Goal: Complete application form: Complete application form

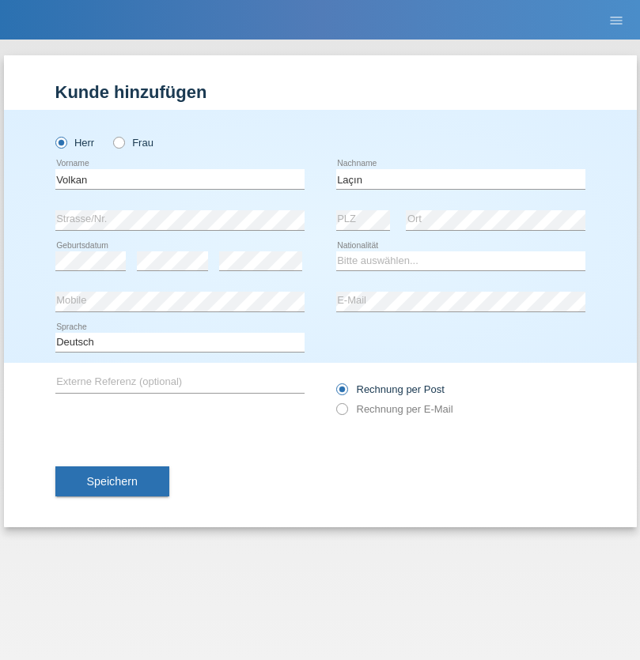
type input "Laçın"
select select "TR"
select select "C"
select select "06"
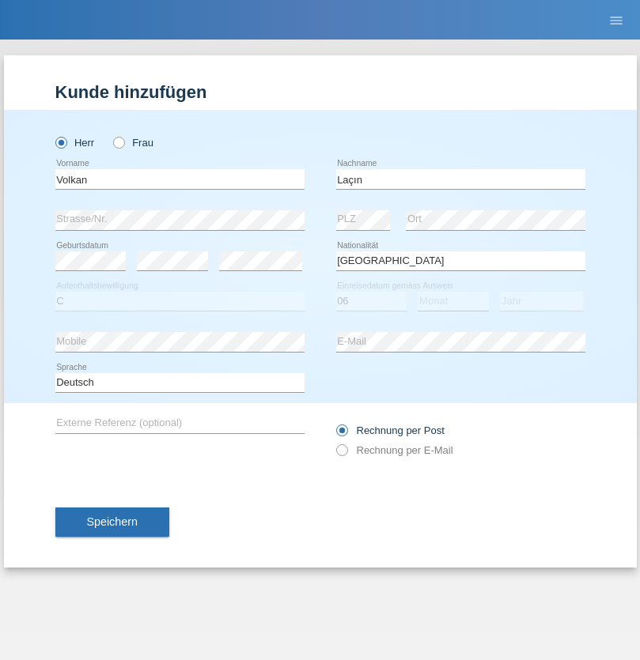
select select "04"
select select "2021"
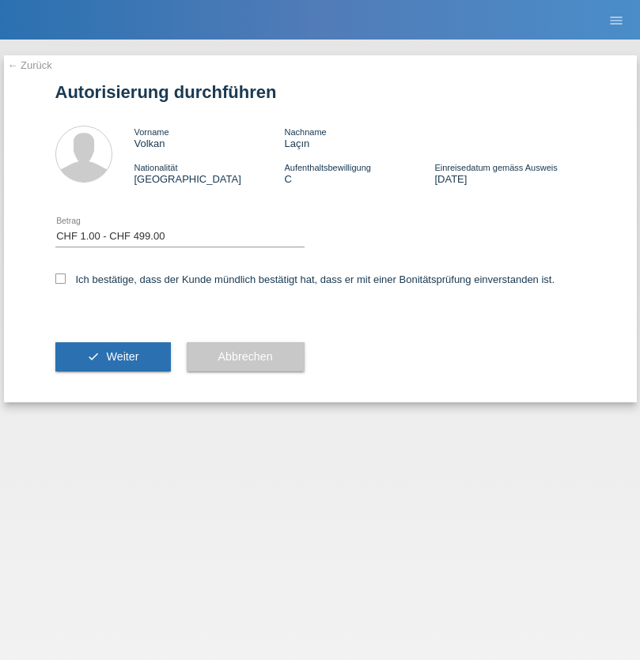
select select "1"
checkbox input "true"
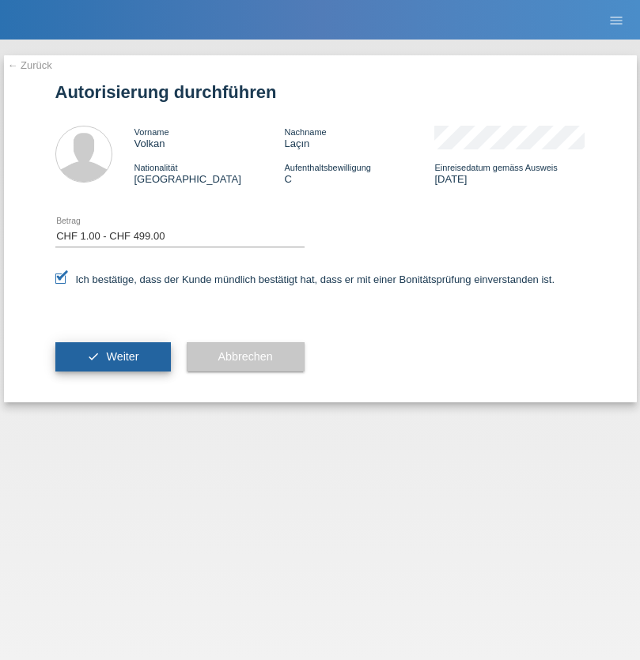
click at [112, 357] on span "Weiter" at bounding box center [122, 356] width 32 height 13
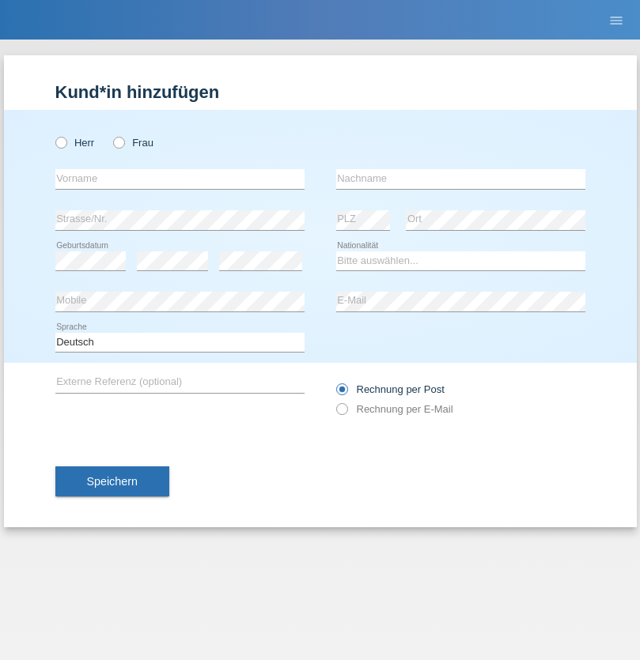
radio input "true"
click at [180, 179] on input "text" at bounding box center [179, 179] width 249 height 20
type input "naime"
click at [460, 179] on input "text" at bounding box center [460, 179] width 249 height 20
type input "llugiqi"
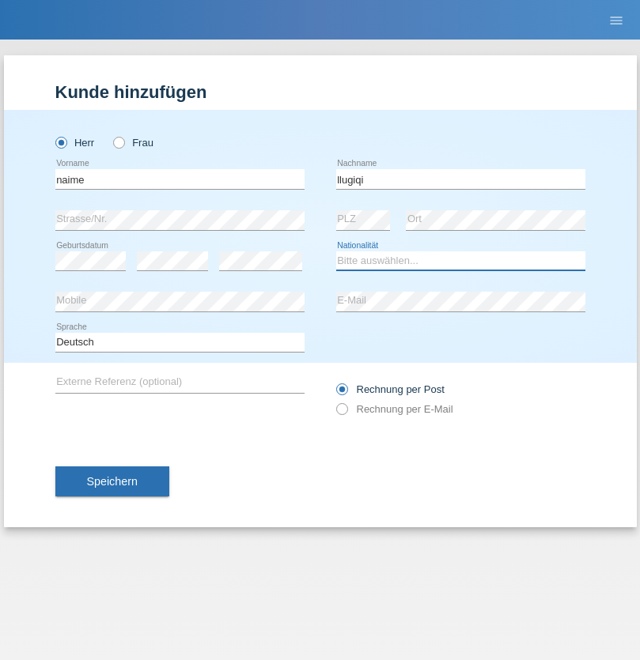
select select "CH"
radio input "true"
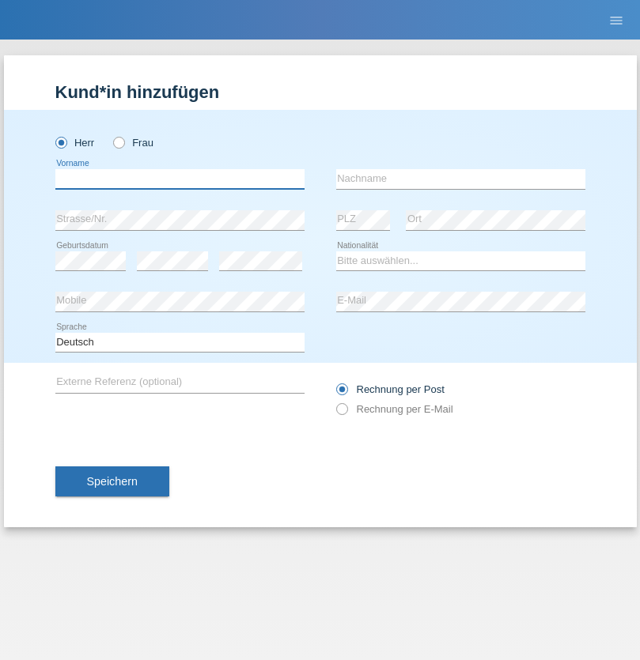
click at [180, 179] on input "text" at bounding box center [179, 179] width 249 height 20
type input "Shaban"
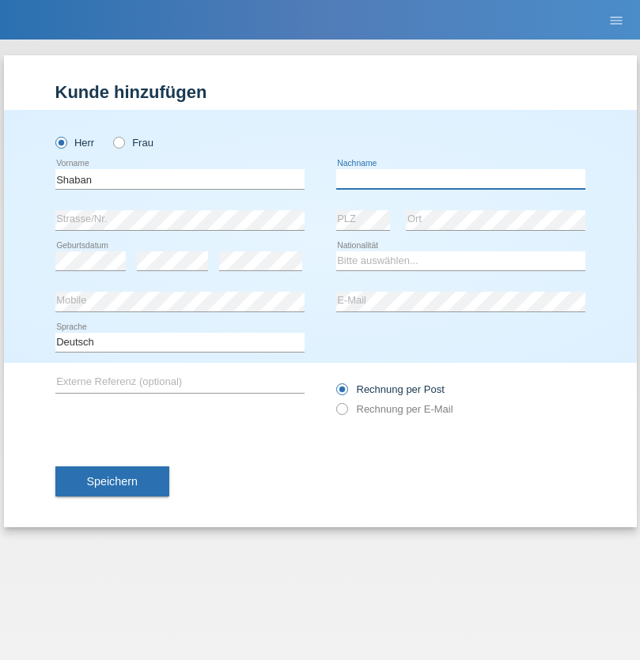
click at [460, 179] on input "text" at bounding box center [460, 179] width 249 height 20
type input "llugiqi"
select select "CH"
radio input "true"
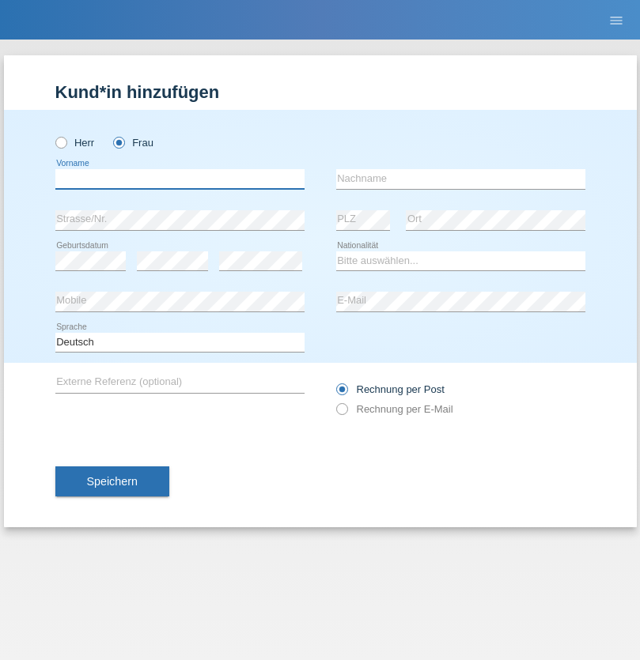
click at [180, 179] on input "text" at bounding box center [179, 179] width 249 height 20
type input "Silvia"
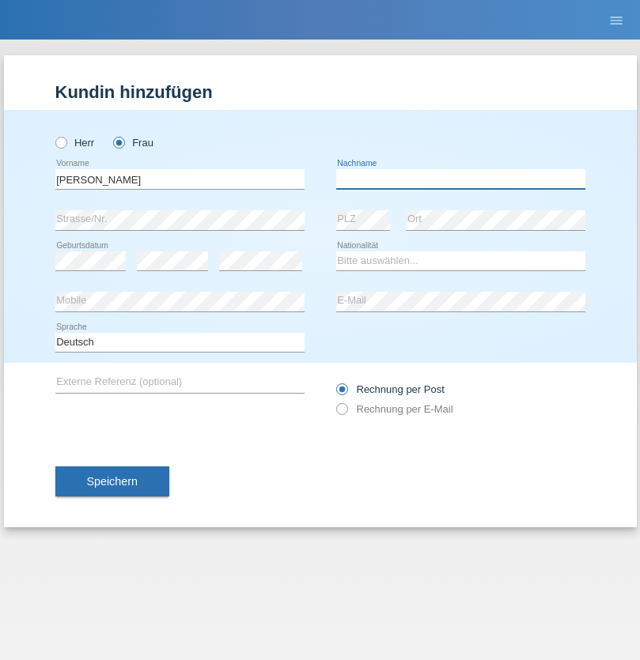
click at [460, 179] on input "text" at bounding box center [460, 179] width 249 height 20
type input "Patera"
select select "CH"
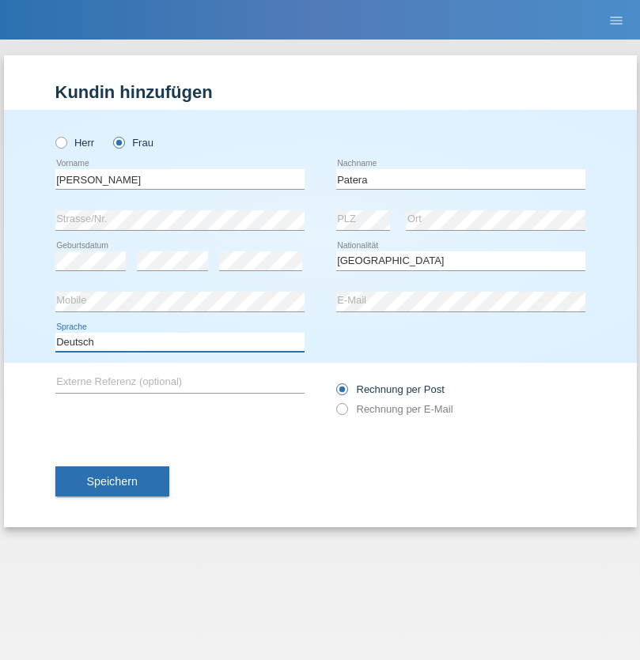
select select "en"
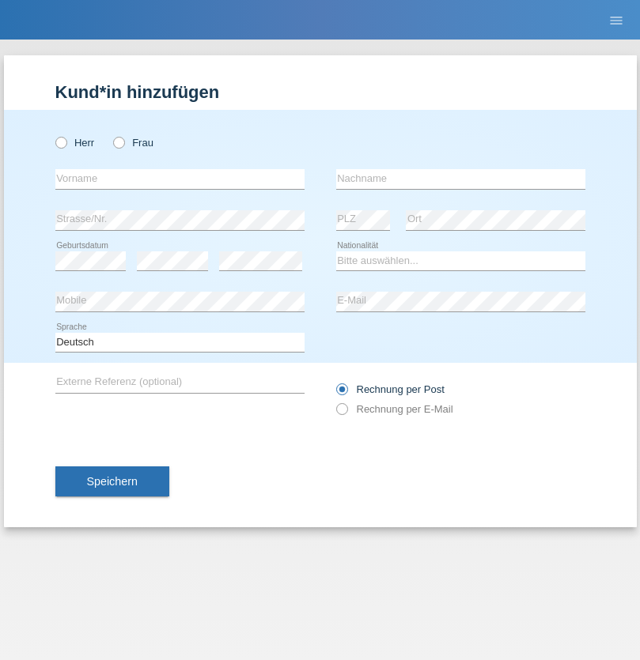
radio input "true"
click at [180, 179] on input "text" at bounding box center [179, 179] width 249 height 20
type input "[PERSON_NAME]"
click at [460, 179] on input "text" at bounding box center [460, 179] width 249 height 20
type input "Sakhi"
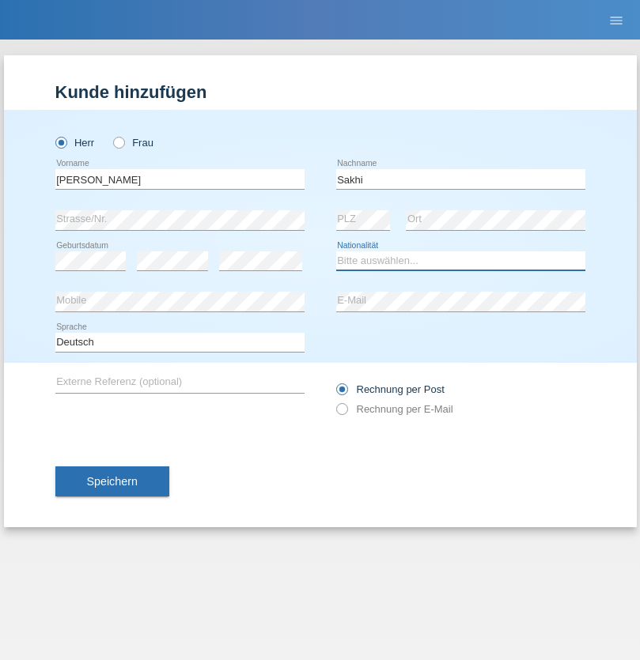
select select "IT"
select select "C"
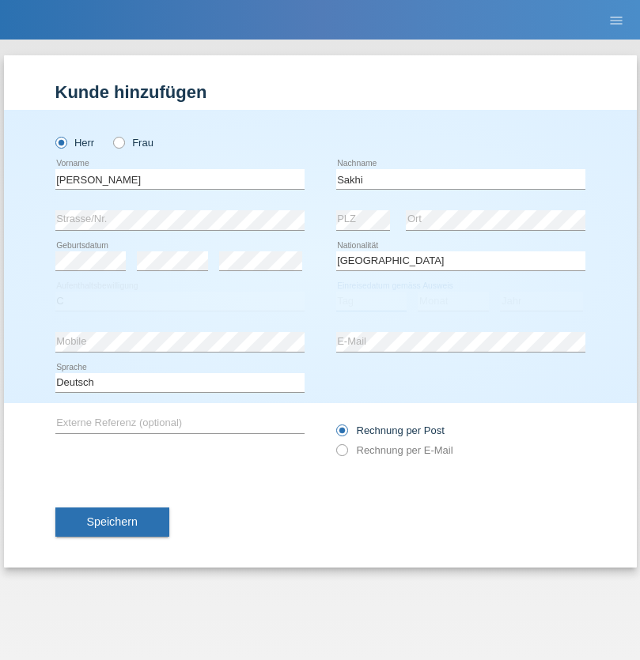
select select "24"
